Goal: Transaction & Acquisition: Purchase product/service

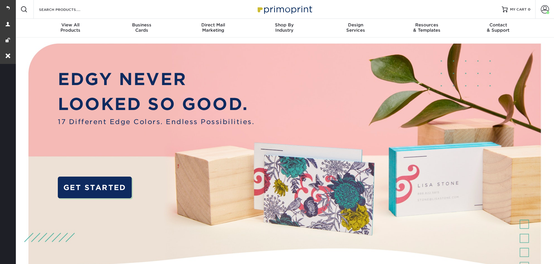
click at [549, 4] on link "Account" at bounding box center [544, 9] width 19 height 19
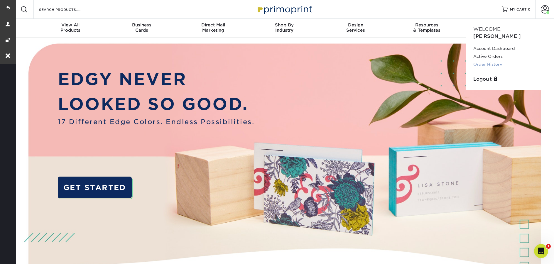
click at [482, 60] on link "Order History" at bounding box center [510, 64] width 74 height 8
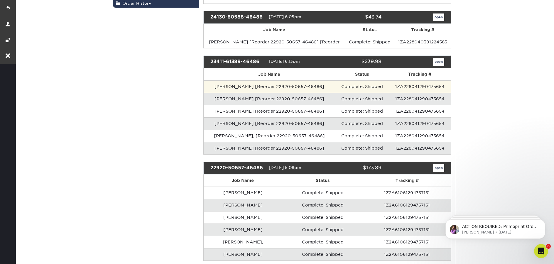
scroll to position [145, 0]
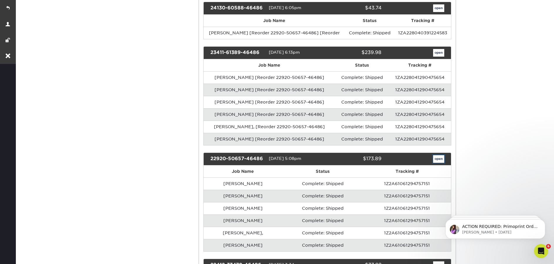
click at [439, 162] on link "open" at bounding box center [438, 159] width 11 height 8
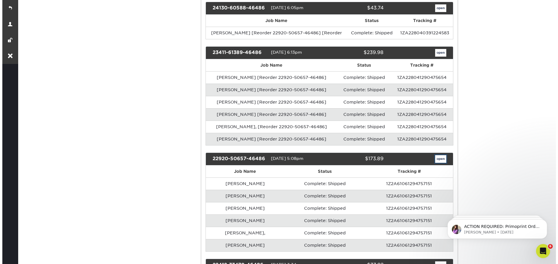
scroll to position [0, 0]
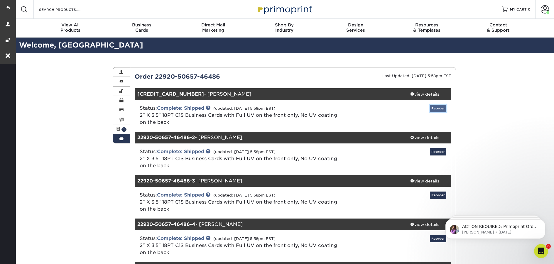
click at [443, 110] on link "Reorder" at bounding box center [438, 108] width 16 height 7
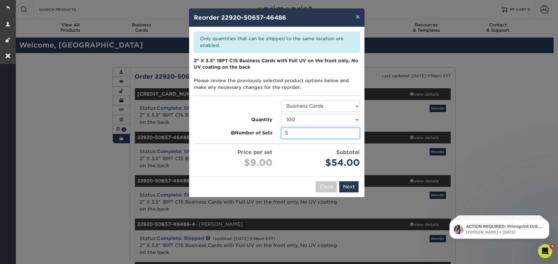
click at [353, 135] on input "5" at bounding box center [320, 133] width 79 height 11
click at [353, 135] on input "4" at bounding box center [320, 133] width 79 height 11
click at [353, 135] on input "3" at bounding box center [320, 133] width 79 height 11
click at [353, 135] on input "2" at bounding box center [320, 133] width 79 height 11
type input "1"
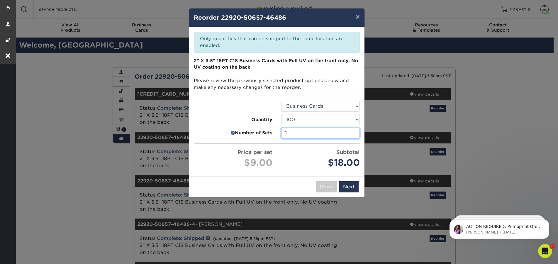
click at [353, 135] on input "1" at bounding box center [320, 133] width 79 height 11
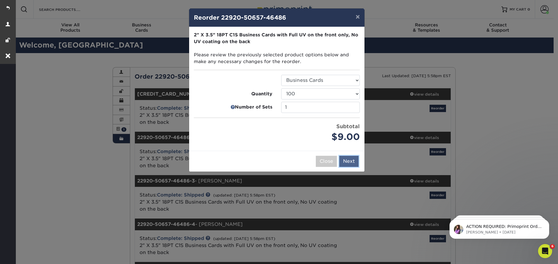
click at [349, 161] on button "Next" at bounding box center [348, 161] width 19 height 11
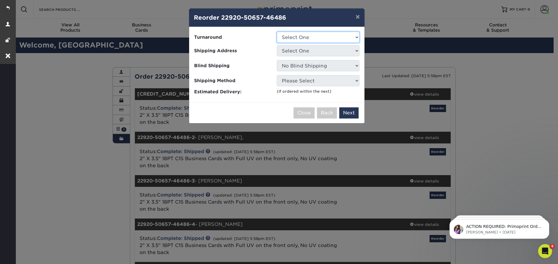
click at [309, 37] on select "Select One 2-4 Business Days" at bounding box center [318, 37] width 83 height 11
select select "ee637bd0-fbd1-471c-859f-5f082292e332"
click at [277, 32] on select "Select One 2-4 Business Days" at bounding box center [318, 37] width 83 height 11
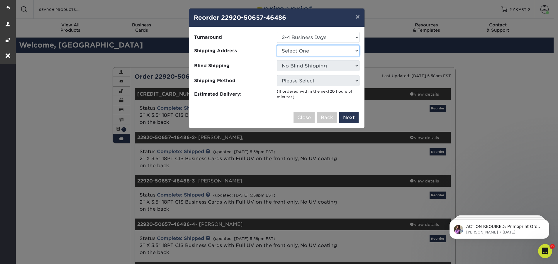
click at [305, 50] on select "Select One 9434 Turnstone Lane Lorraine's Window Coverings" at bounding box center [318, 50] width 83 height 11
select select "215044"
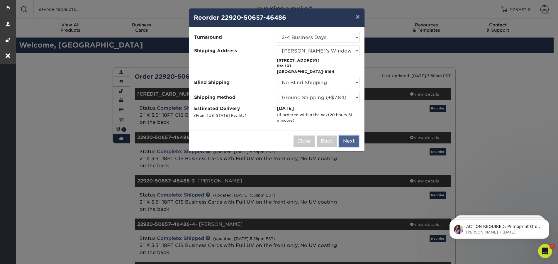
click at [350, 141] on button "Next" at bounding box center [348, 141] width 19 height 11
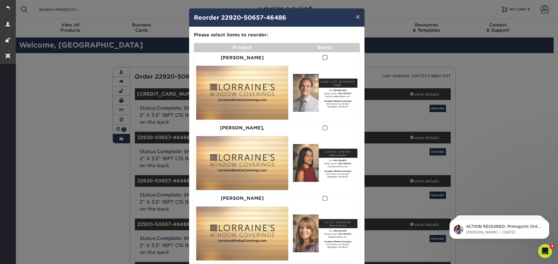
click at [323, 59] on span at bounding box center [325, 58] width 5 height 6
click at [0, 0] on input "checkbox" at bounding box center [0, 0] width 0 height 0
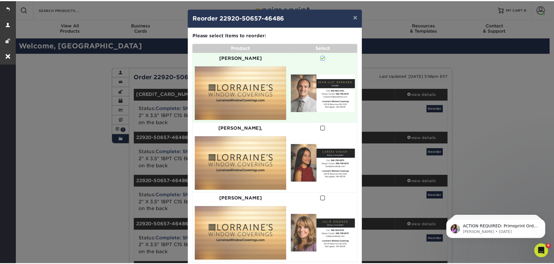
scroll to position [207, 0]
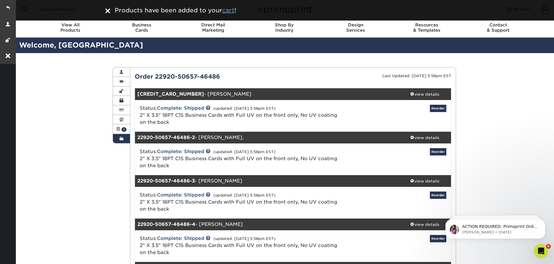
click at [233, 11] on u "cart" at bounding box center [228, 10] width 12 height 7
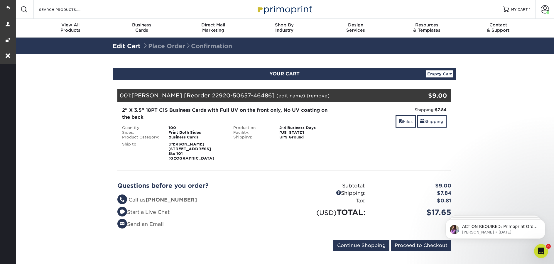
click at [276, 97] on link "(edit name)" at bounding box center [290, 96] width 29 height 6
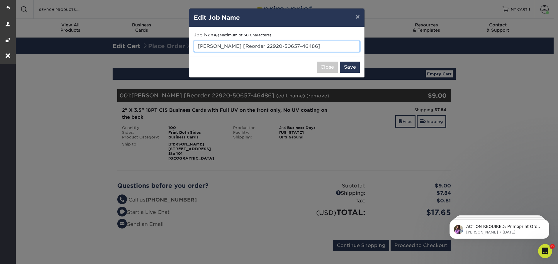
drag, startPoint x: 327, startPoint y: 48, endPoint x: 198, endPoint y: 44, distance: 128.8
click at [197, 44] on input "[PERSON_NAME] [Reorder 22920-50657-46486]" at bounding box center [277, 46] width 166 height 11
paste input "Natasha Hayes"
type input "Natasha Hayes - typesetting"
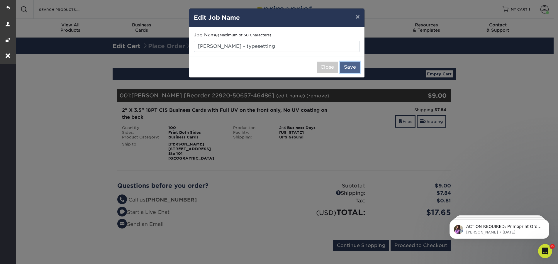
click at [348, 66] on button "Save" at bounding box center [350, 67] width 20 height 11
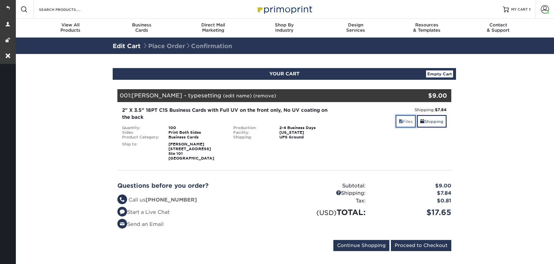
click at [409, 121] on link "Files" at bounding box center [405, 121] width 20 height 13
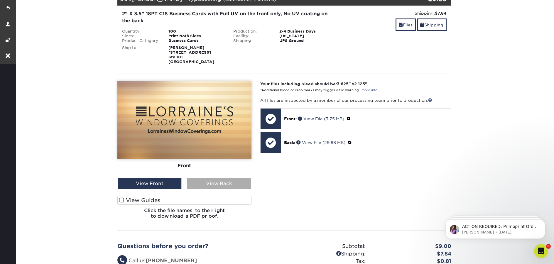
click at [213, 181] on div "View Back" at bounding box center [219, 183] width 64 height 11
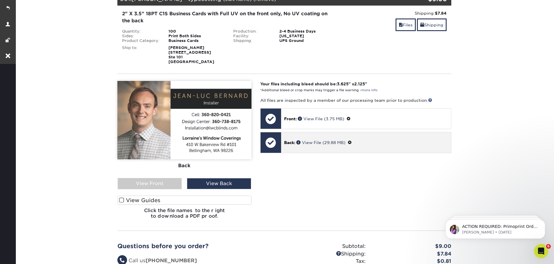
click at [352, 143] on span at bounding box center [350, 142] width 4 height 5
click at [294, 148] on link "Ok" at bounding box center [290, 149] width 13 height 9
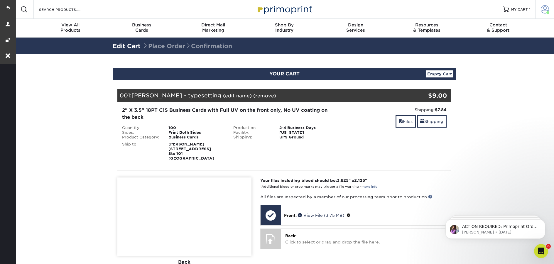
click at [543, 5] on link "Account" at bounding box center [544, 9] width 19 height 19
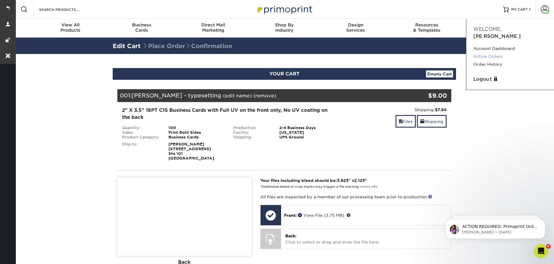
click at [496, 53] on link "Active Orders" at bounding box center [510, 57] width 74 height 8
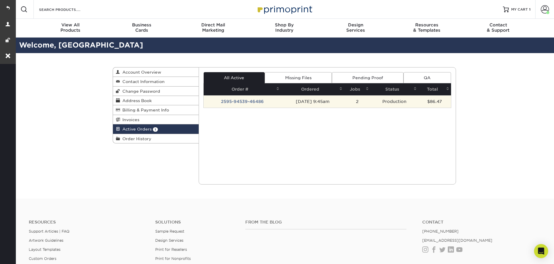
click at [248, 103] on td "2595-94539-46486" at bounding box center [242, 101] width 77 height 12
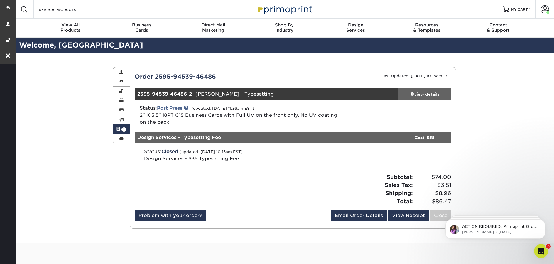
click at [422, 94] on div "view details" at bounding box center [424, 94] width 53 height 6
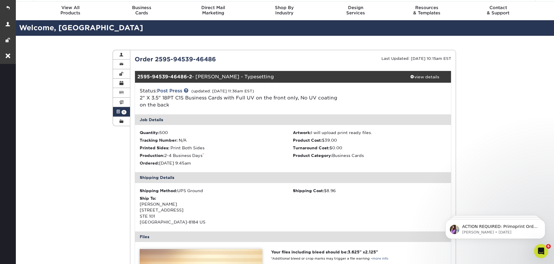
scroll to position [17, 0]
click at [437, 77] on div "view details" at bounding box center [424, 77] width 53 height 6
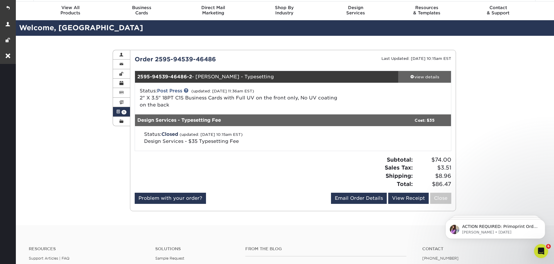
click at [431, 77] on div "view details" at bounding box center [424, 77] width 53 height 6
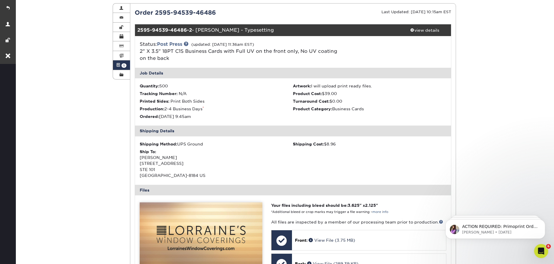
scroll to position [65, 0]
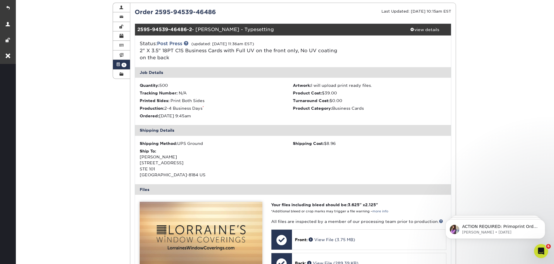
click at [121, 63] on link "Active Orders 1" at bounding box center [121, 64] width 17 height 9
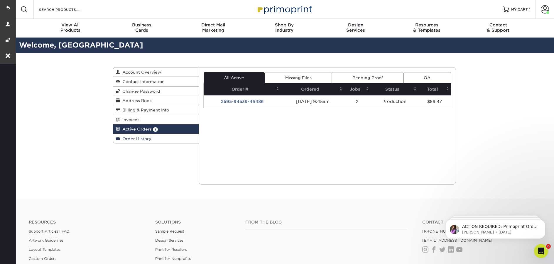
click at [139, 140] on span "Order History" at bounding box center [135, 138] width 31 height 5
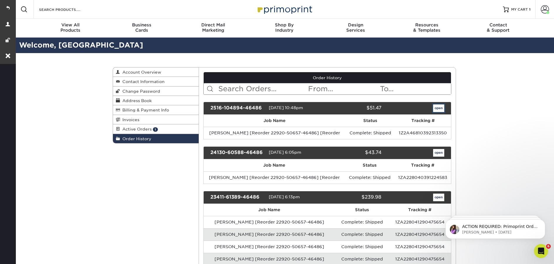
click at [436, 107] on link "open" at bounding box center [438, 108] width 11 height 8
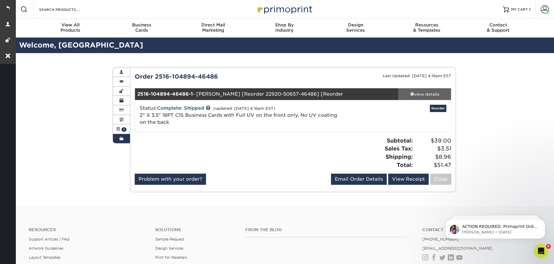
click at [426, 94] on div "view details" at bounding box center [424, 94] width 53 height 6
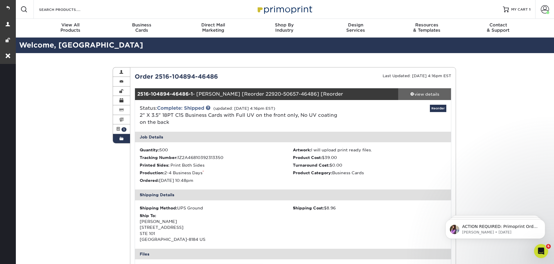
click at [426, 94] on div "view details" at bounding box center [424, 94] width 53 height 6
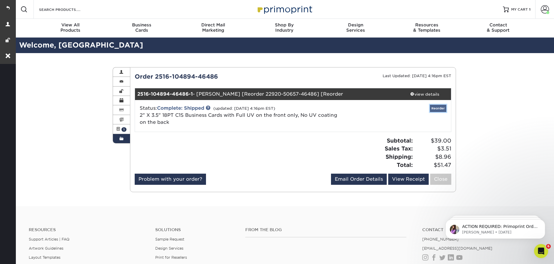
click at [441, 109] on link "Reorder" at bounding box center [438, 108] width 16 height 7
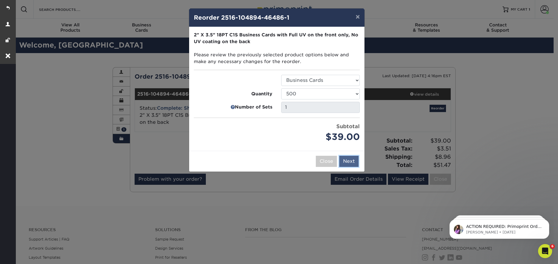
click at [353, 162] on button "Next" at bounding box center [348, 161] width 19 height 11
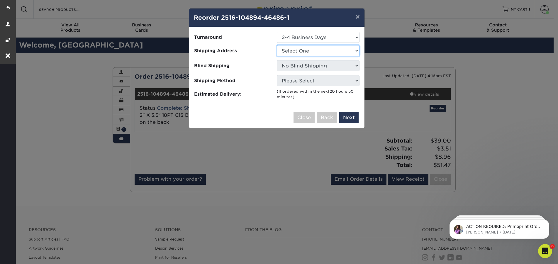
click at [314, 49] on select "Select One 9434 Turnstone Lane Lorraine's Window Coverings" at bounding box center [318, 50] width 83 height 11
select select "215044"
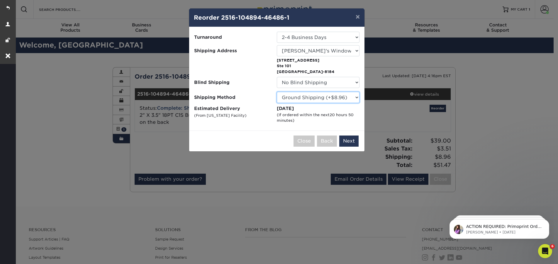
click at [337, 99] on select "Please Select Ground Shipping (+$8.96) 3 Day Shipping Service (+$18.68) 2 Day A…" at bounding box center [318, 97] width 83 height 11
click at [277, 92] on select "Please Select Ground Shipping (+$8.96) 3 Day Shipping Service (+$18.68) 2 Day A…" at bounding box center [318, 97] width 83 height 11
click at [347, 138] on button "Next" at bounding box center [348, 141] width 19 height 11
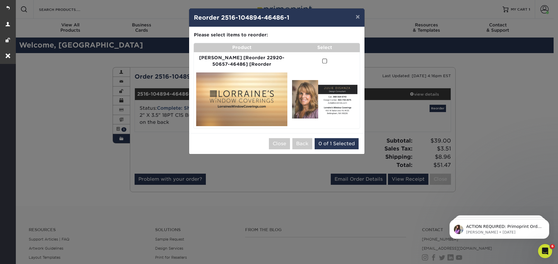
click at [323, 62] on td at bounding box center [325, 61] width 70 height 18
click at [322, 61] on span at bounding box center [324, 61] width 5 height 6
click at [0, 0] on input "checkbox" at bounding box center [0, 0] width 0 height 0
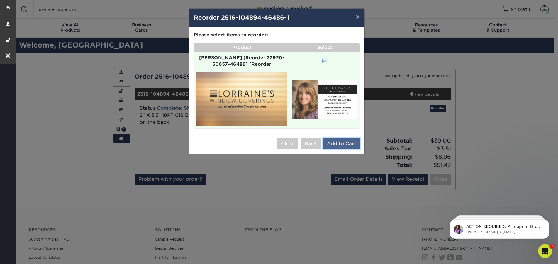
click at [338, 138] on button "Add to Cart" at bounding box center [341, 143] width 37 height 11
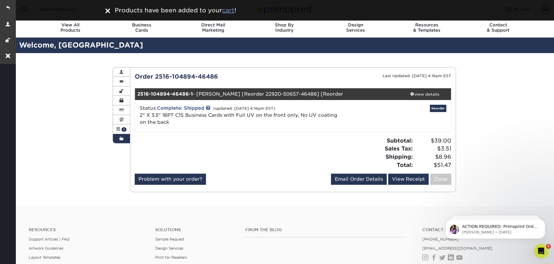
click at [234, 10] on u "cart" at bounding box center [228, 10] width 12 height 7
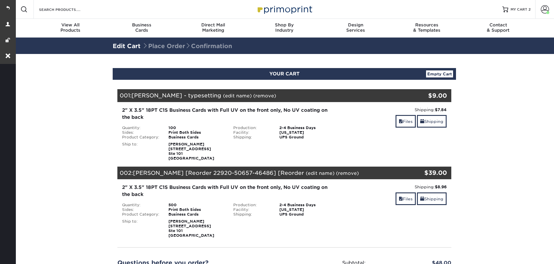
click at [258, 97] on link "(remove)" at bounding box center [264, 96] width 23 height 6
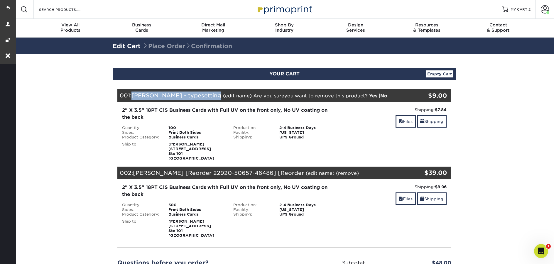
drag, startPoint x: 133, startPoint y: 96, endPoint x: 212, endPoint y: 95, distance: 78.3
click at [212, 95] on span "[PERSON_NAME] - typesetting" at bounding box center [176, 95] width 90 height 6
copy span "[PERSON_NAME] - typesetting"
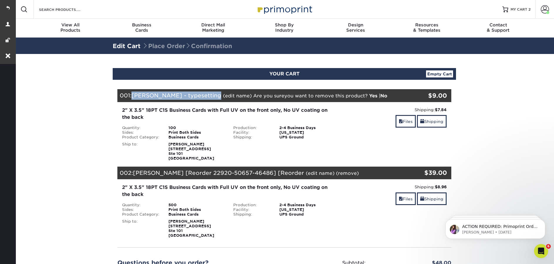
click at [369, 95] on link "Yes" at bounding box center [373, 96] width 8 height 6
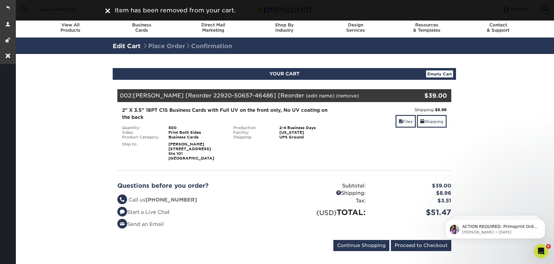
click at [306, 96] on link "(edit name)" at bounding box center [320, 96] width 29 height 6
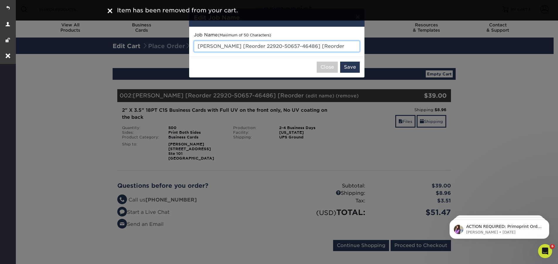
click at [280, 44] on input "Julie Disanza [Reorder 22920-50657-46486] [Reorder" at bounding box center [277, 46] width 166 height 11
paste input "[PERSON_NAME] - typesetting"
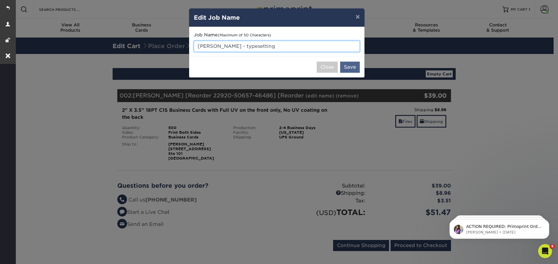
type input "[PERSON_NAME] - typesetting"
click at [352, 68] on button "Save" at bounding box center [350, 67] width 20 height 11
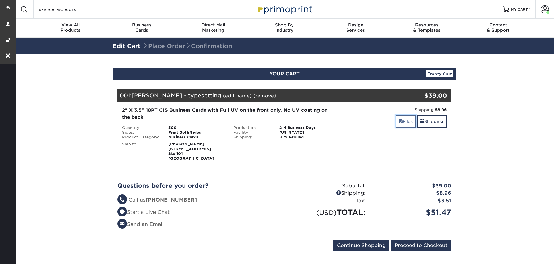
click at [407, 124] on link "Files" at bounding box center [405, 121] width 20 height 13
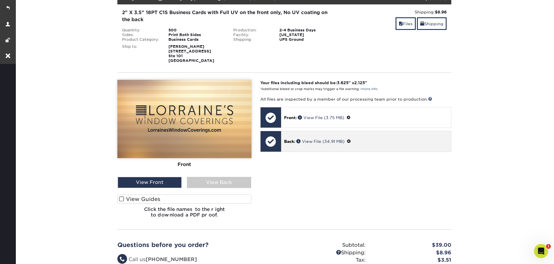
click at [351, 141] on span at bounding box center [349, 141] width 4 height 5
click at [293, 149] on link "Ok" at bounding box center [290, 148] width 13 height 9
